Goal: Task Accomplishment & Management: Complete application form

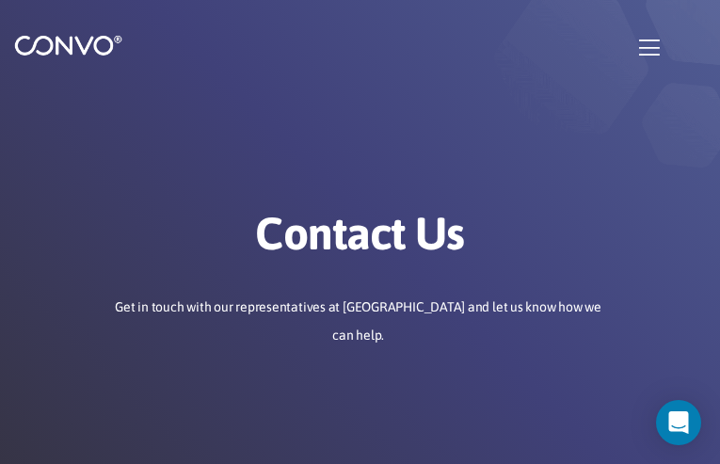
type input "bXPdsTXLOpbJYpbd"
type input "[EMAIL_ADDRESS][DOMAIN_NAME]"
type input "DHETtAJBBYGzYR"
type input "gCOcodOBRB"
type input "KyRLLkelULmK"
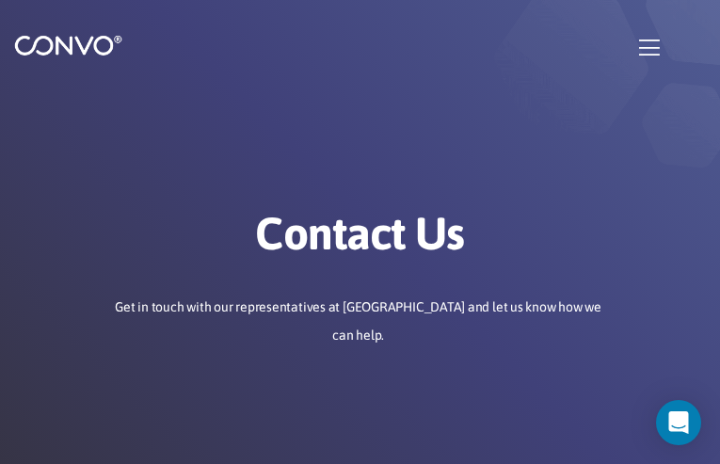
type input "PiaVPOyzfFxNlnOf"
type input "ucoxacugagod89@gmail.com"
type input "kUQTnSsTcN"
type input "yAEeUPIdLaQCJms"
checkbox input"] "false"
